Goal: Find specific page/section: Find specific page/section

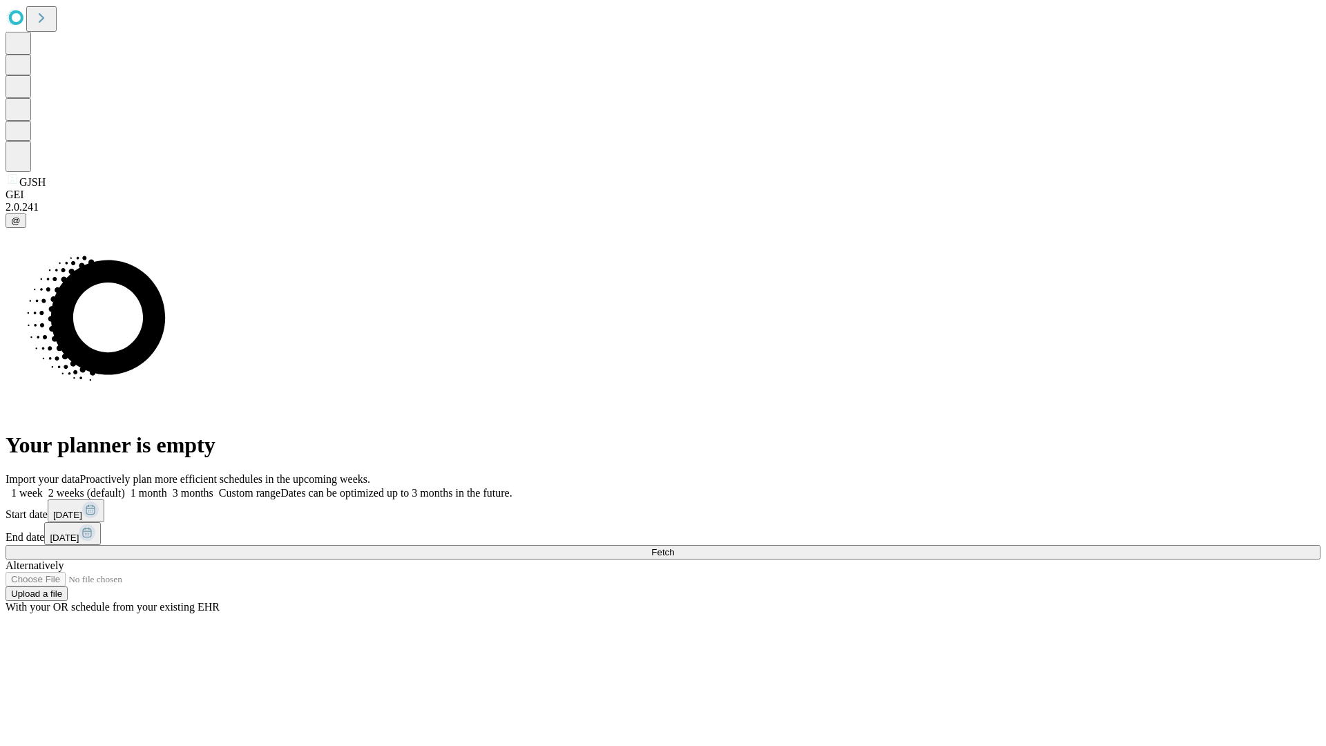
click at [674, 547] on span "Fetch" at bounding box center [662, 552] width 23 height 10
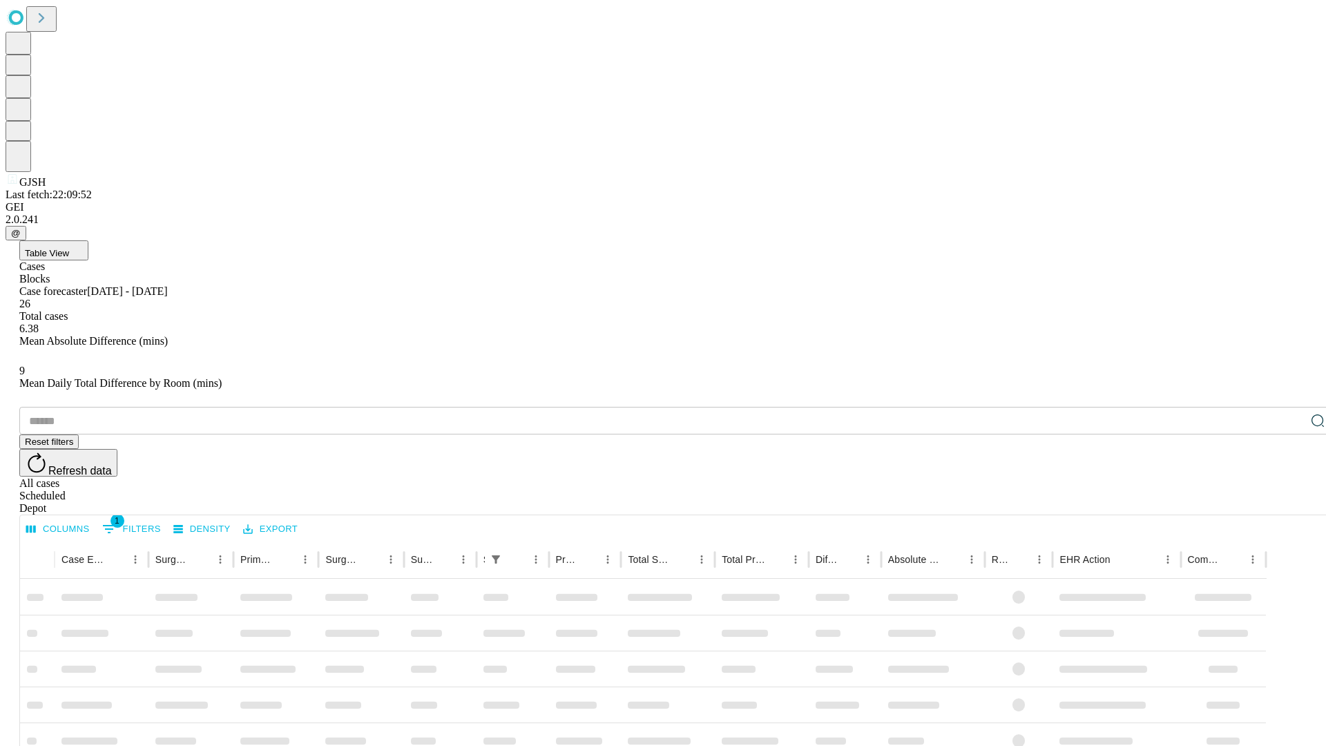
click at [1290, 502] on div "Depot" at bounding box center [676, 508] width 1315 height 12
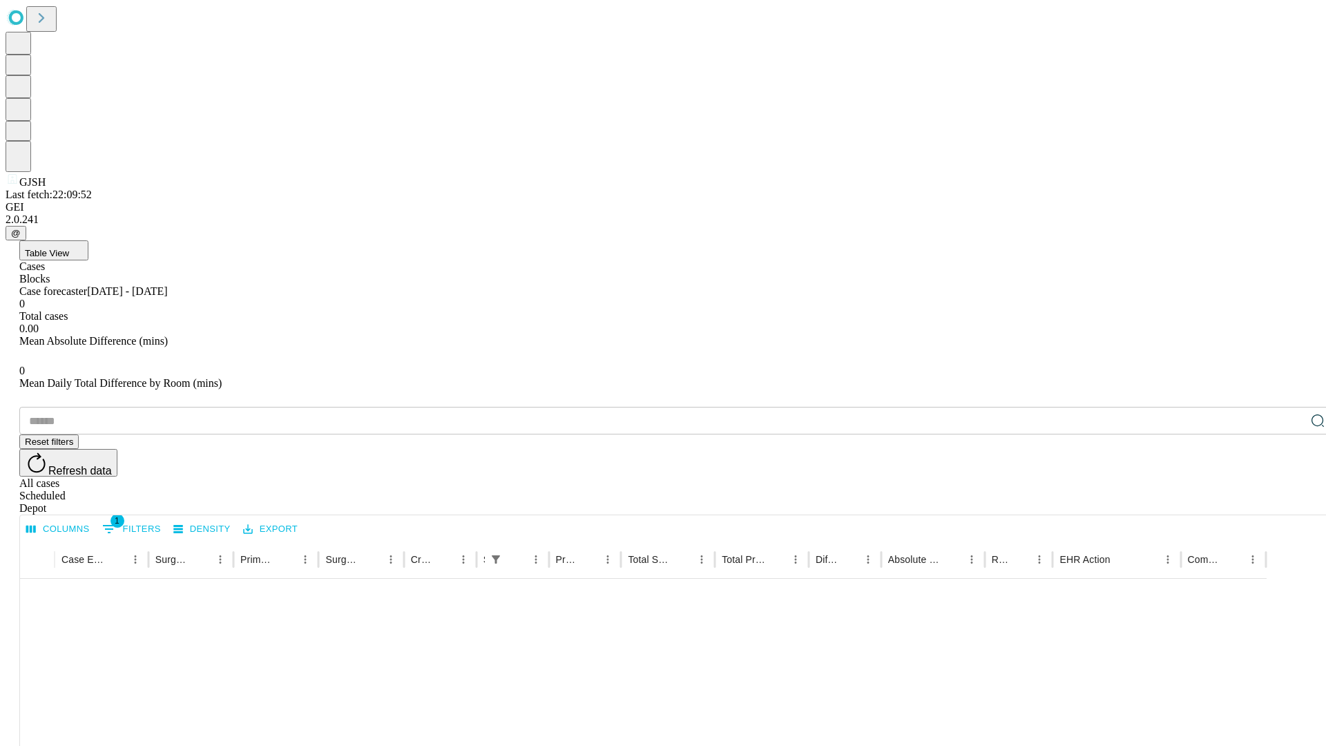
click at [1177, 477] on div "All cases" at bounding box center [676, 483] width 1315 height 12
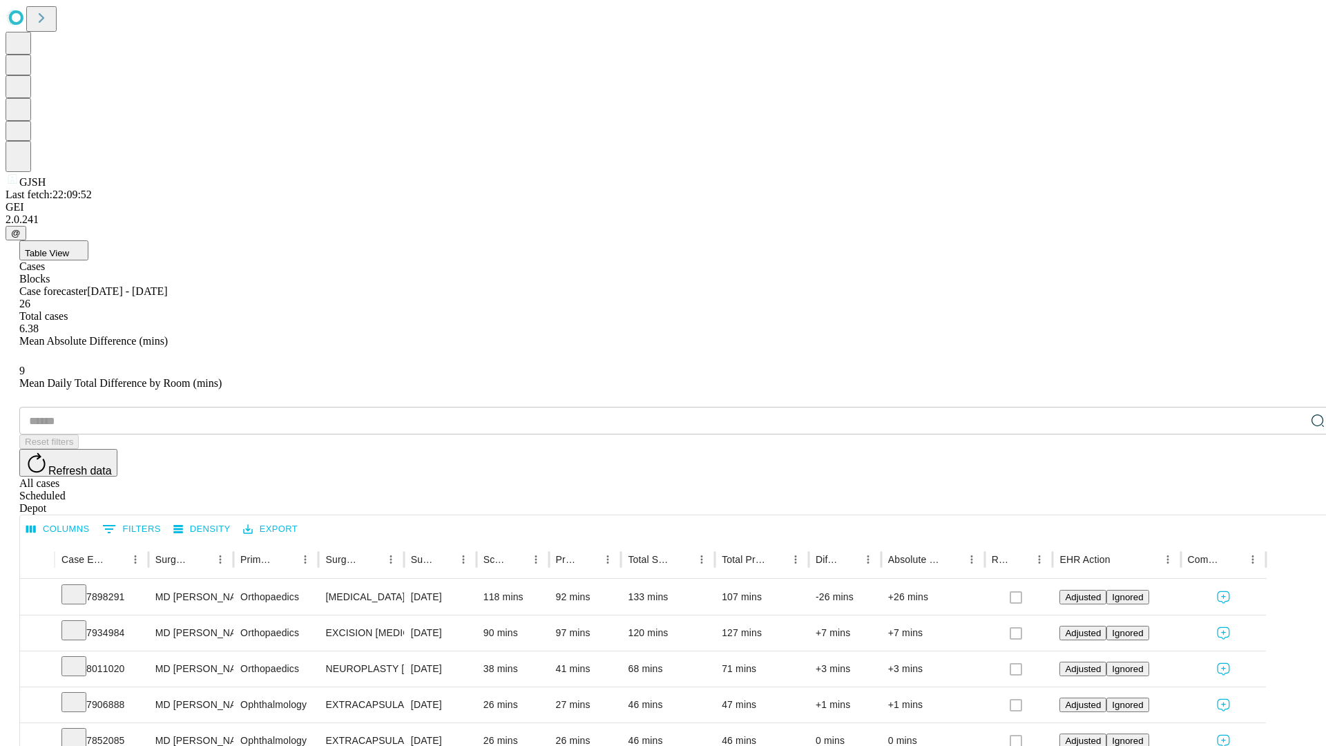
type input "*******"
